Goal: Task Accomplishment & Management: Manage account settings

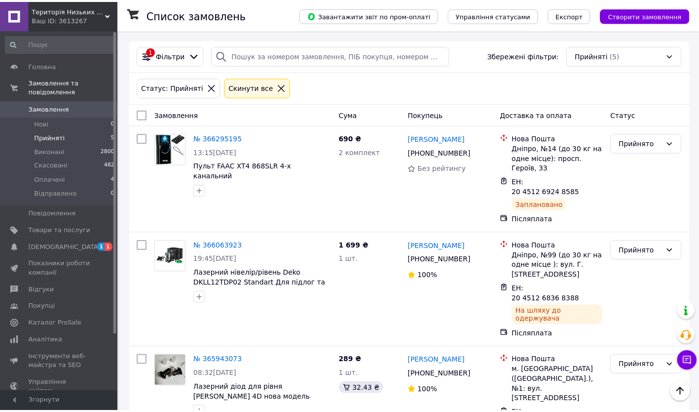
scroll to position [220, 0]
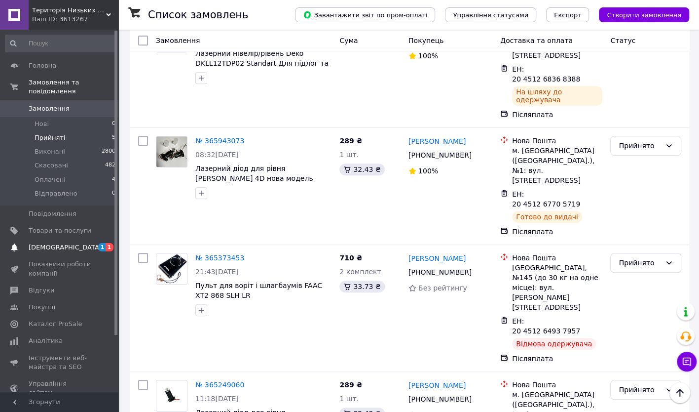
click at [93, 243] on span "1 1" at bounding box center [104, 247] width 27 height 9
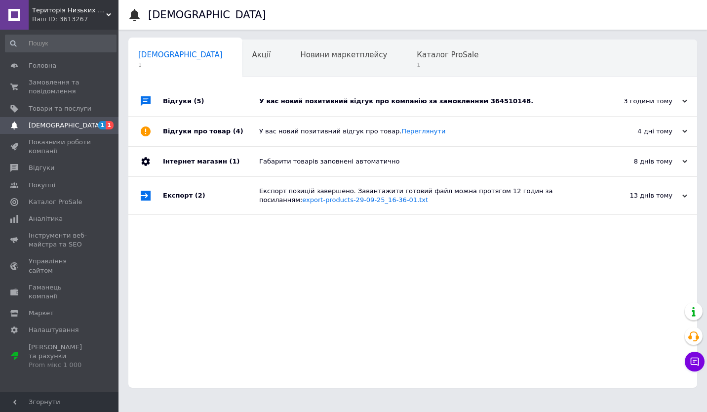
click at [382, 97] on div "У вас новий позитивний відгук про компанію за замовленням 364510148." at bounding box center [423, 101] width 329 height 9
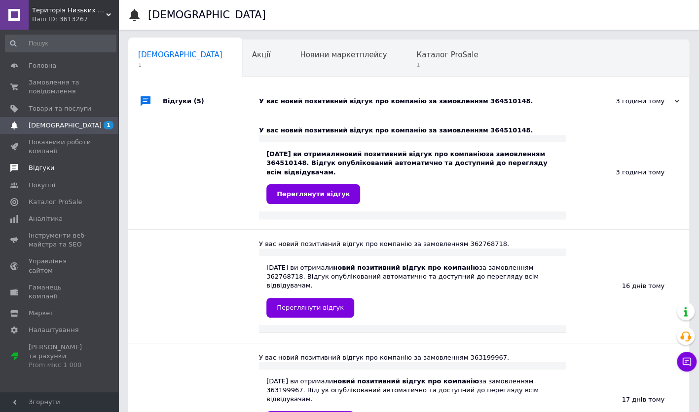
click at [31, 172] on span "Відгуки" at bounding box center [42, 167] width 26 height 9
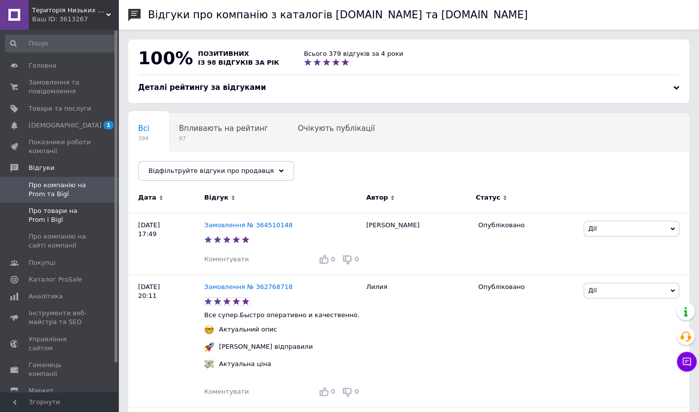
click at [50, 210] on span "Про товари на Prom і Bigl" at bounding box center [60, 215] width 63 height 18
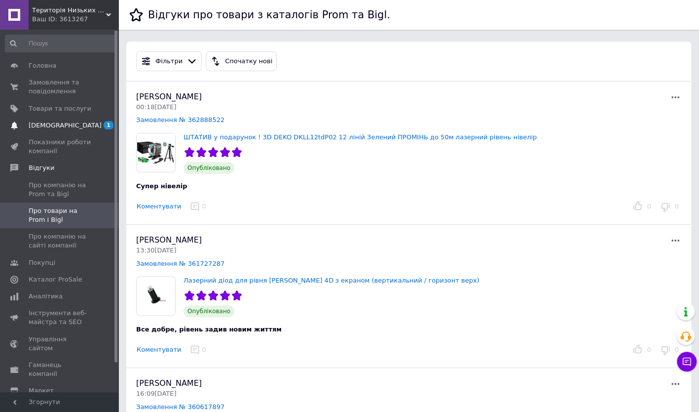
click at [66, 123] on span "[DEMOGRAPHIC_DATA]" at bounding box center [60, 125] width 63 height 9
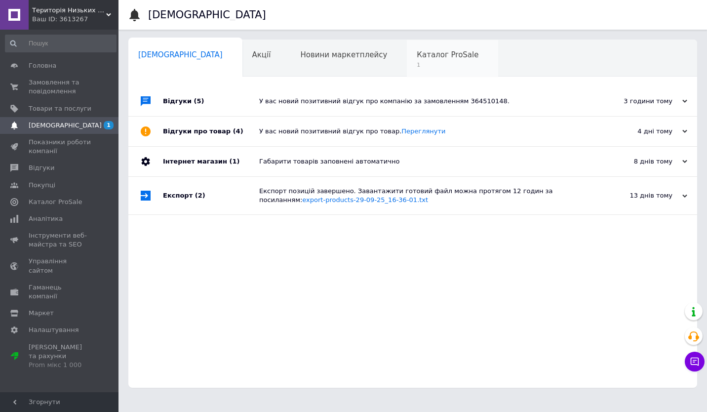
click at [417, 65] on span "1" at bounding box center [448, 64] width 62 height 7
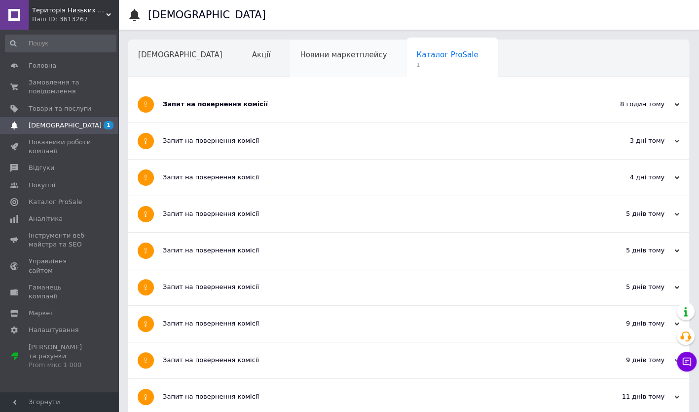
click at [300, 54] on span "Новини маркетплейсу" at bounding box center [343, 54] width 87 height 9
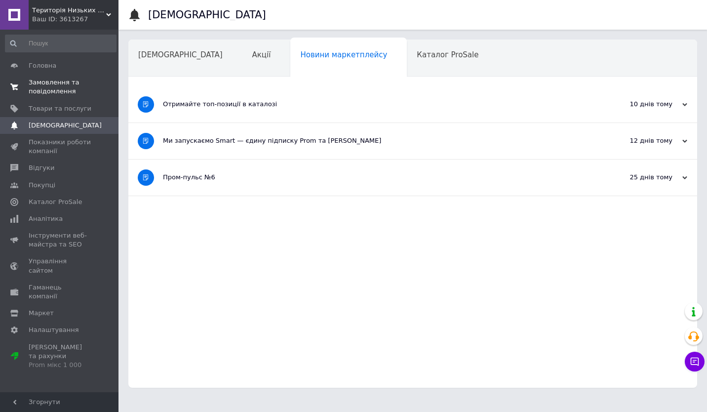
click at [59, 85] on span "Замовлення та повідомлення" at bounding box center [60, 87] width 63 height 18
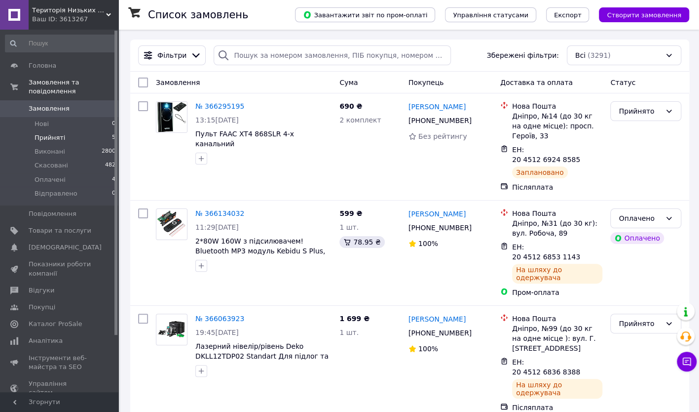
click at [65, 131] on li "Прийняті 5" at bounding box center [60, 138] width 121 height 14
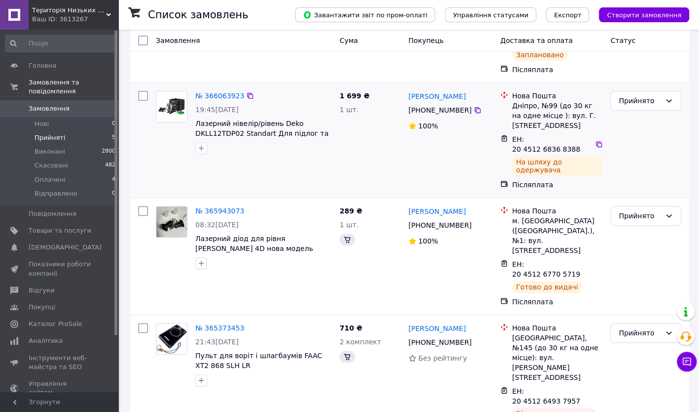
scroll to position [220, 0]
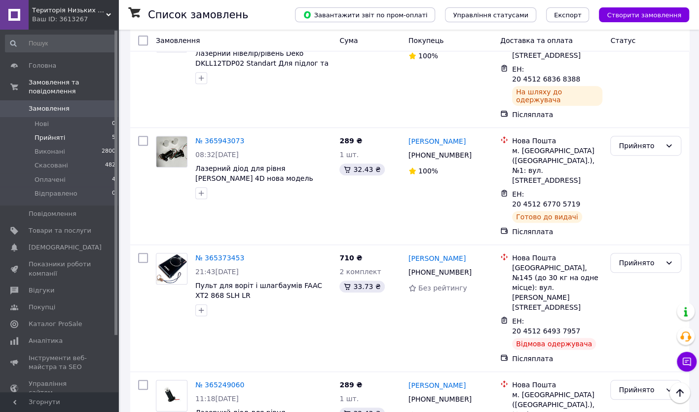
click at [75, 131] on li "Прийняті 5" at bounding box center [60, 138] width 121 height 14
